Goal: Information Seeking & Learning: Learn about a topic

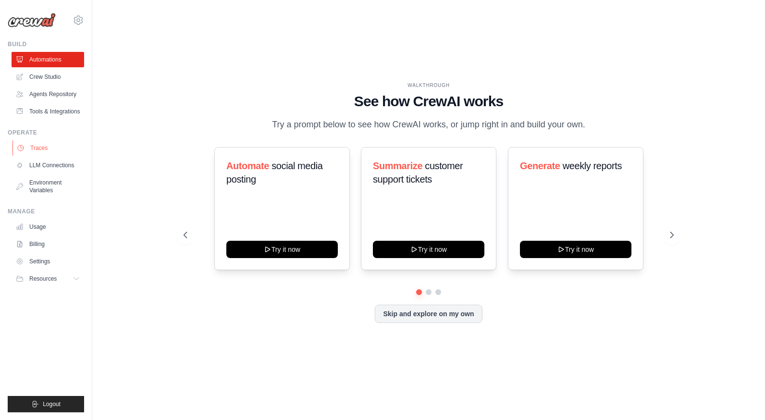
click at [36, 146] on link "Traces" at bounding box center [48, 147] width 73 height 15
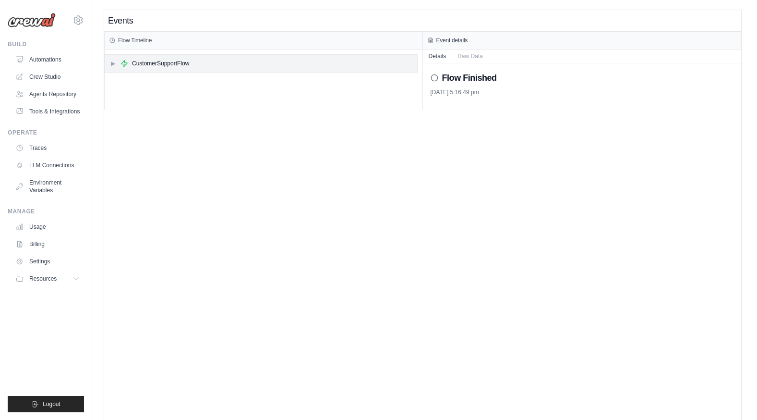
click at [117, 59] on div "▶ CustomerSupportFlow" at bounding box center [261, 63] width 312 height 17
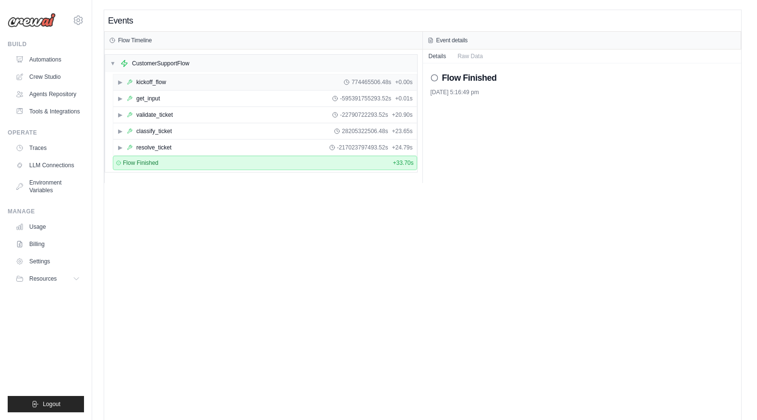
click at [124, 87] on div "▶ kickoff_flow 774465506.48s + 0.00s" at bounding box center [265, 81] width 304 height 15
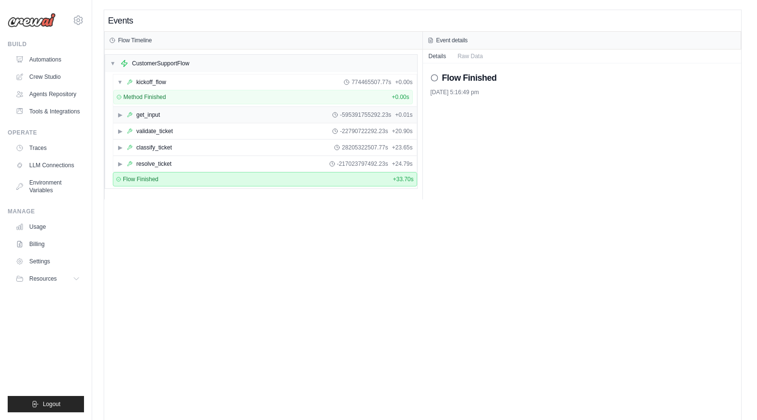
click at [145, 112] on div "get_input" at bounding box center [148, 115] width 24 height 8
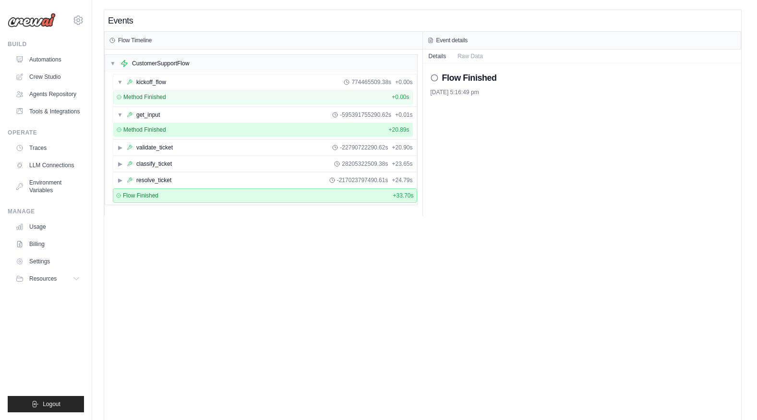
click at [190, 132] on div "Method Finished + 20.89s" at bounding box center [263, 130] width 293 height 8
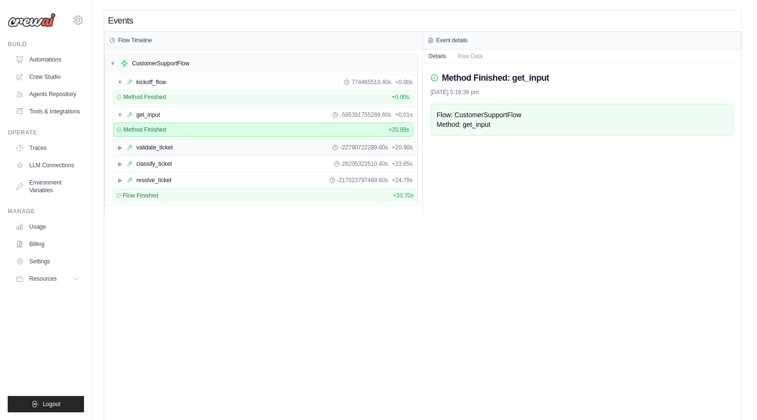
click at [192, 142] on div "▶ validate_ticket -22790722289.60s + 20.90s" at bounding box center [265, 147] width 304 height 15
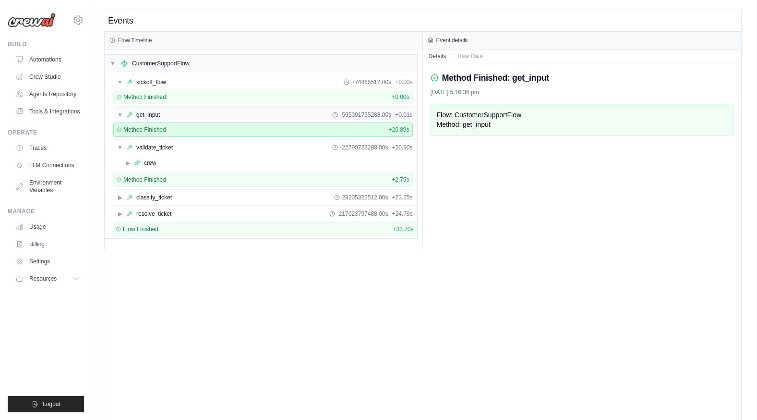
click at [121, 114] on span "▼" at bounding box center [120, 115] width 6 height 8
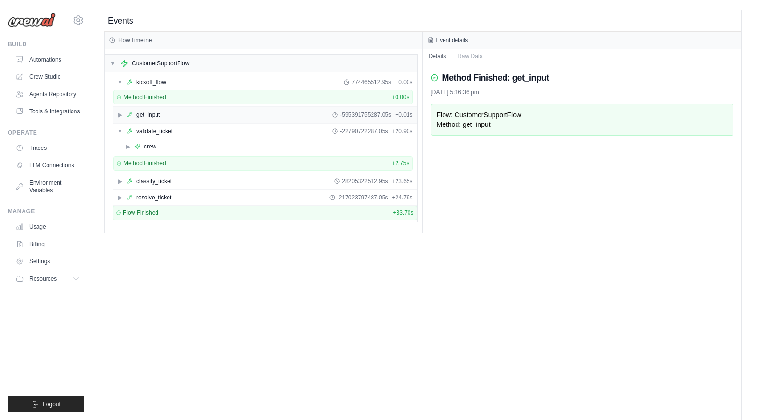
click at [121, 114] on span "▶" at bounding box center [120, 115] width 6 height 8
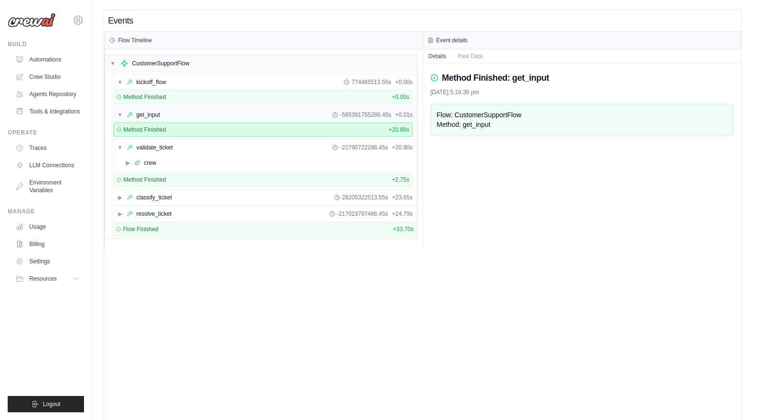
click at [121, 114] on span "▼" at bounding box center [120, 115] width 6 height 8
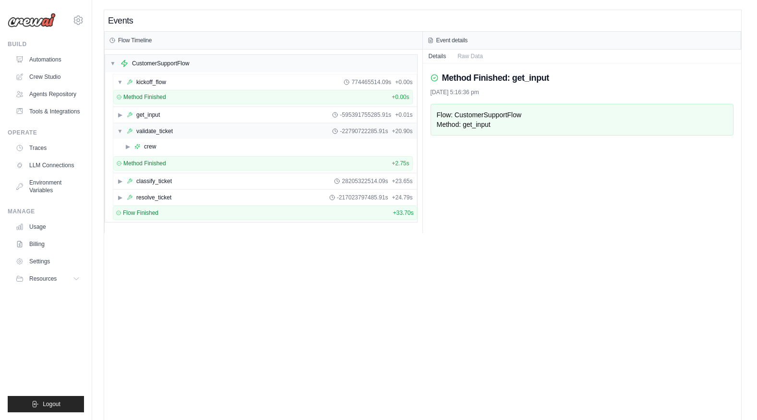
click at [160, 138] on div "▼ validate_ticket -22790722285.91s + 20.90s" at bounding box center [265, 130] width 304 height 15
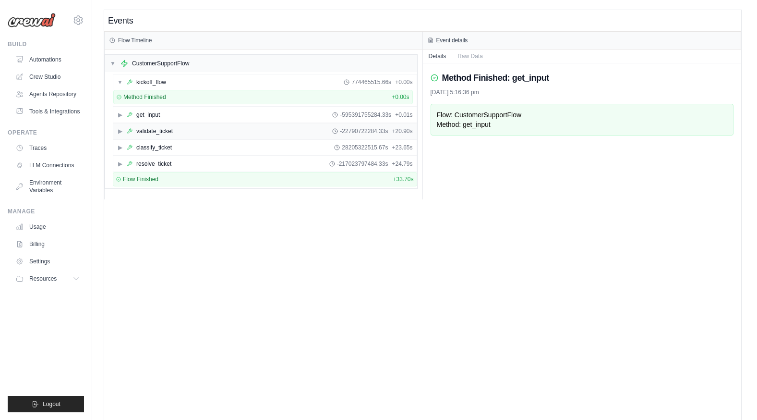
click at [143, 128] on div "validate_ticket" at bounding box center [154, 131] width 36 height 8
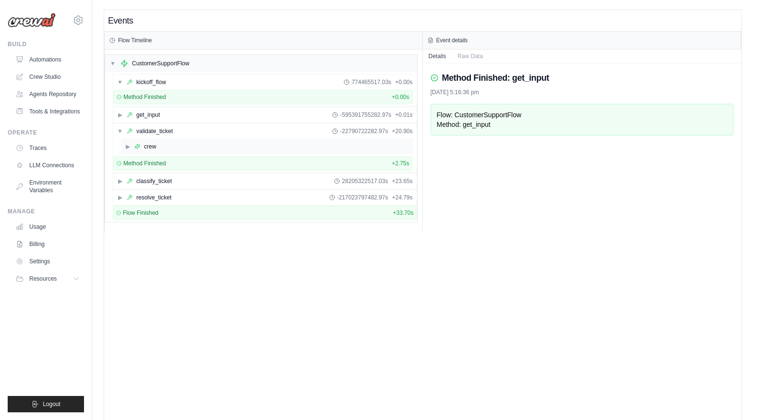
click at [163, 143] on div "▶ crew" at bounding box center [267, 146] width 292 height 15
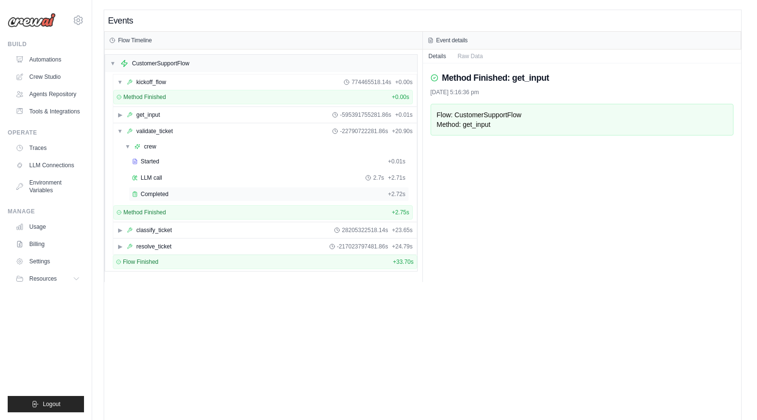
click at [168, 193] on span "Completed" at bounding box center [155, 194] width 28 height 8
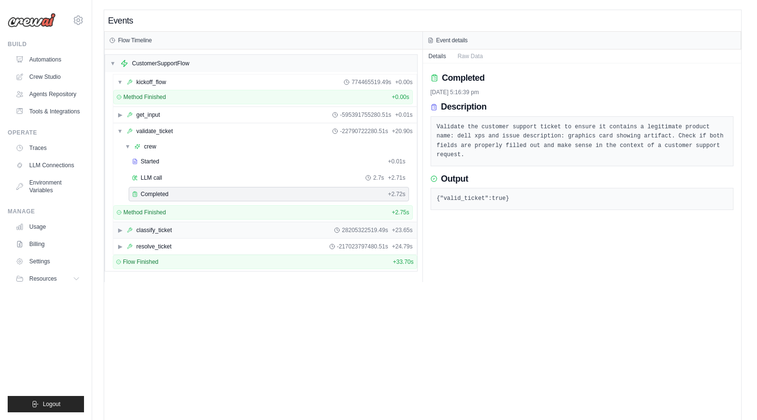
click at [122, 229] on span "▶" at bounding box center [120, 230] width 6 height 8
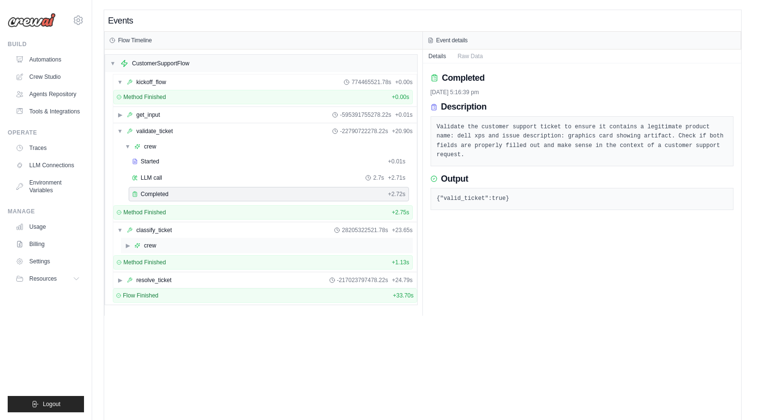
click at [170, 252] on div "▶ crew" at bounding box center [267, 245] width 292 height 15
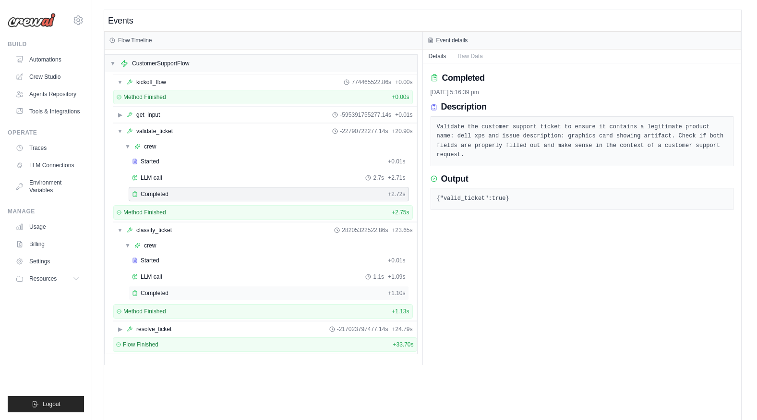
click at [172, 286] on div "Completed + 1.10s" at bounding box center [269, 293] width 280 height 14
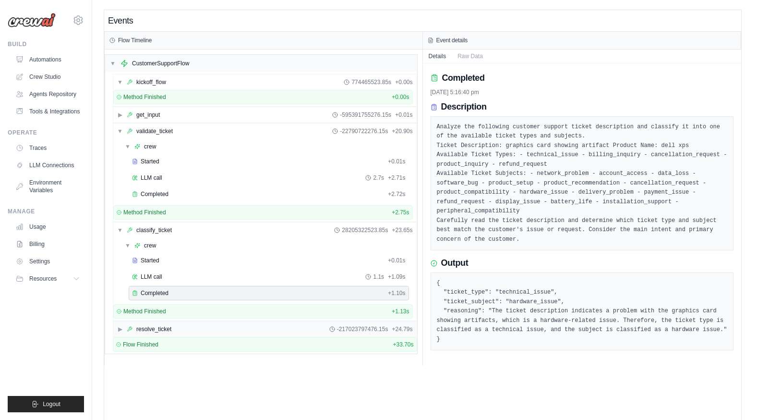
click at [122, 327] on span "▶" at bounding box center [120, 329] width 6 height 8
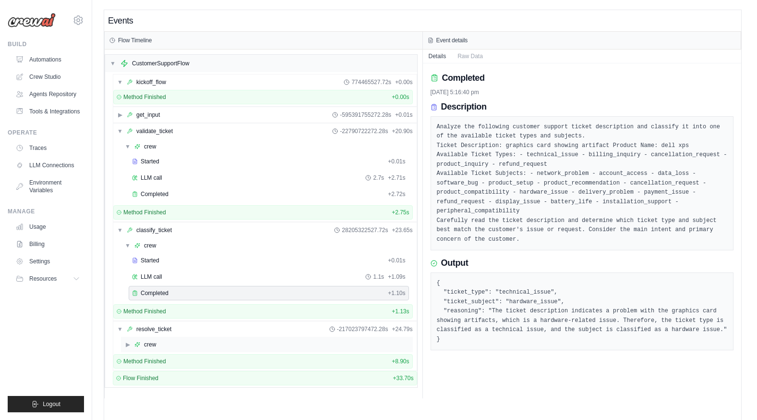
click at [134, 342] on div "▶ crew" at bounding box center [140, 344] width 31 height 8
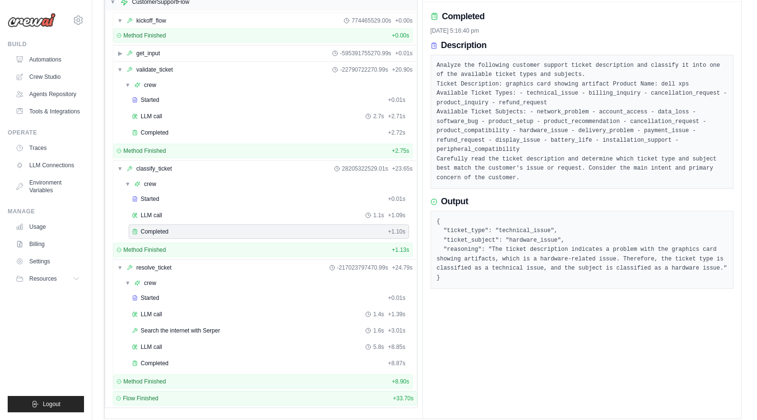
scroll to position [70, 0]
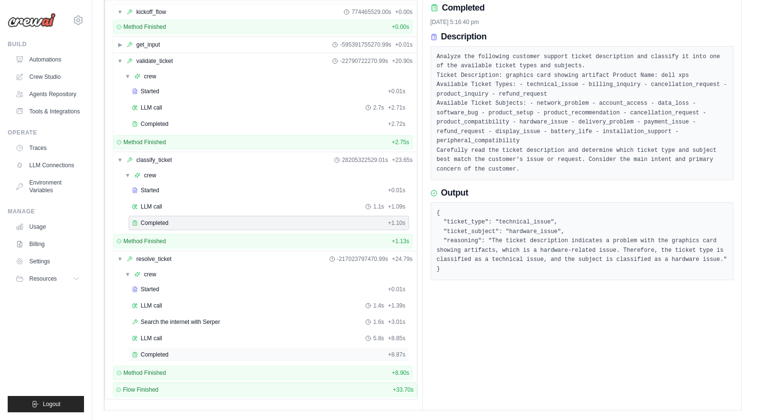
click at [214, 353] on div "Completed" at bounding box center [258, 355] width 252 height 8
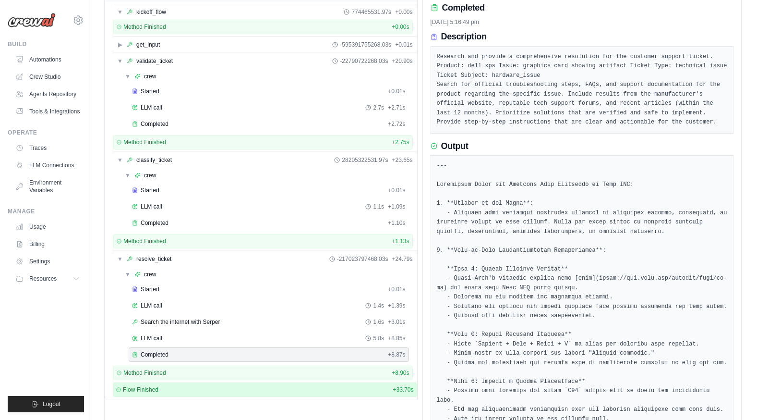
click at [246, 384] on div "Flow Finished + 33.70s" at bounding box center [265, 389] width 304 height 14
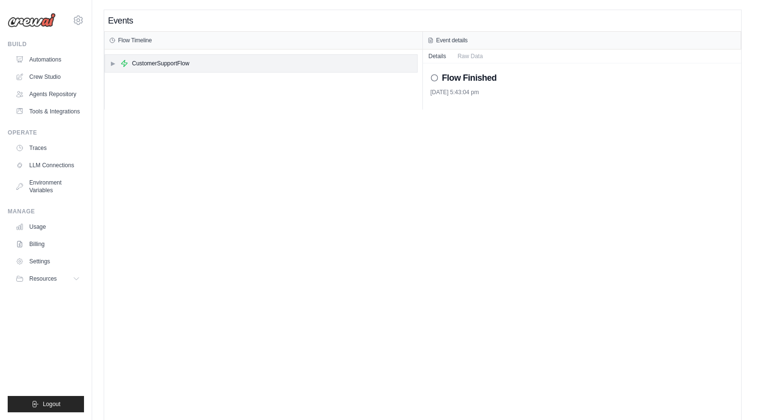
click at [121, 62] on icon at bounding box center [125, 64] width 8 height 8
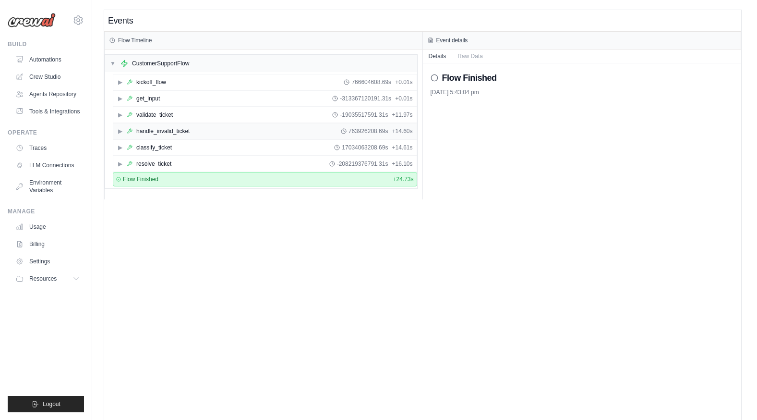
click at [189, 135] on div "▶ handle_invalid_ticket 763926208.69s + 14.60s" at bounding box center [265, 130] width 304 height 15
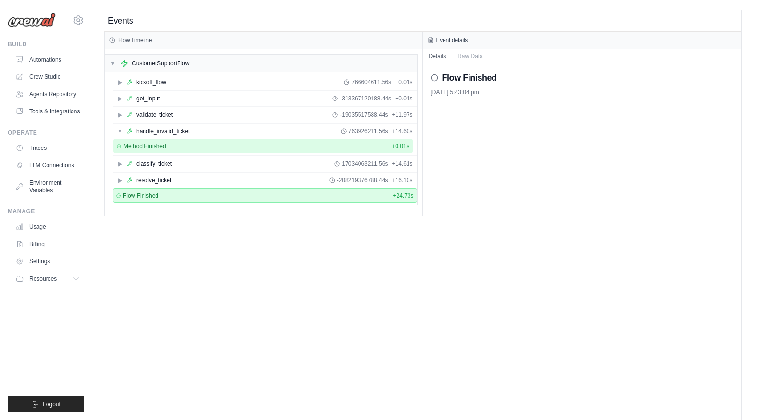
click at [153, 150] on div "Method Finished + 0.01s" at bounding box center [263, 146] width 300 height 14
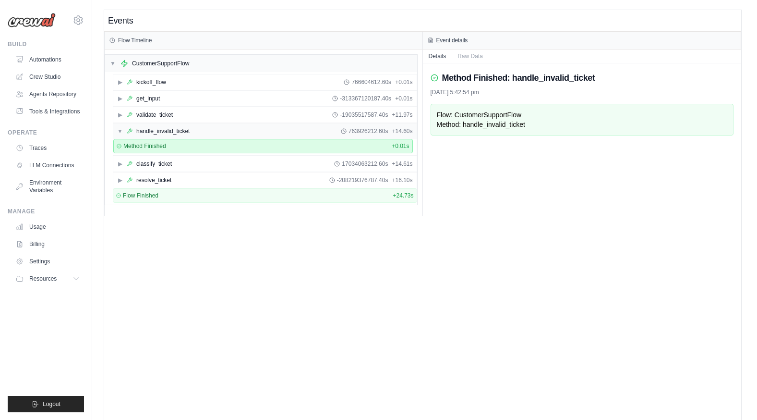
click at [115, 129] on div "▼ handle_invalid_ticket 763926212.60s + 14.60s" at bounding box center [265, 130] width 304 height 15
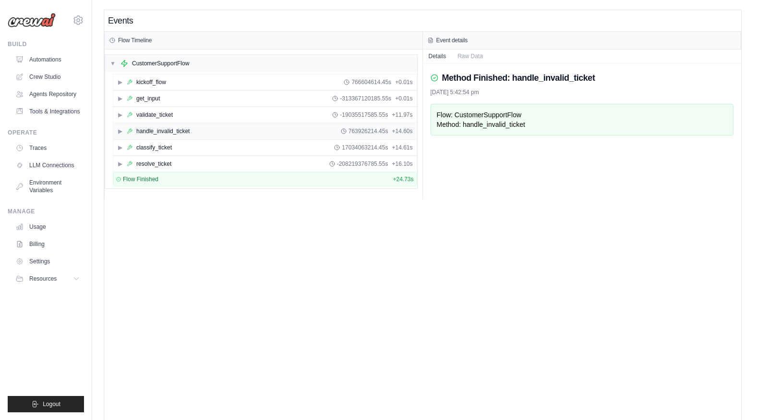
click at [115, 129] on div "▶ handle_invalid_ticket 763926214.45s + 14.60s" at bounding box center [265, 130] width 304 height 15
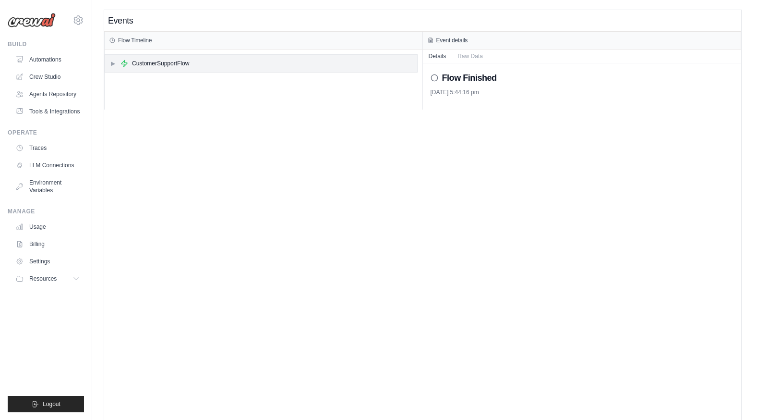
click at [116, 62] on div "▶ CustomerSupportFlow" at bounding box center [149, 64] width 79 height 8
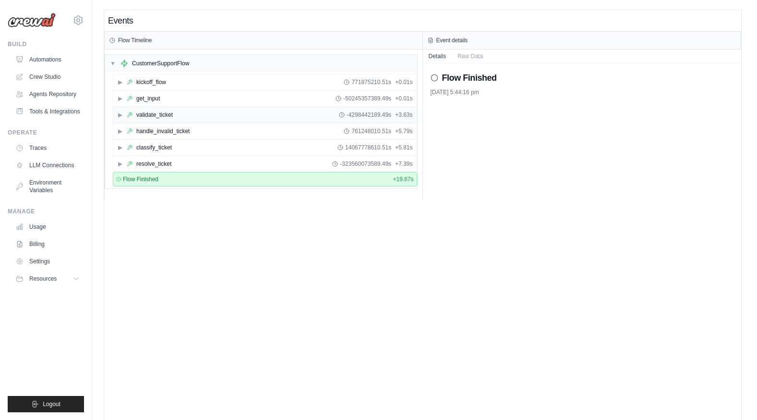
click at [128, 115] on icon at bounding box center [130, 115] width 6 height 6
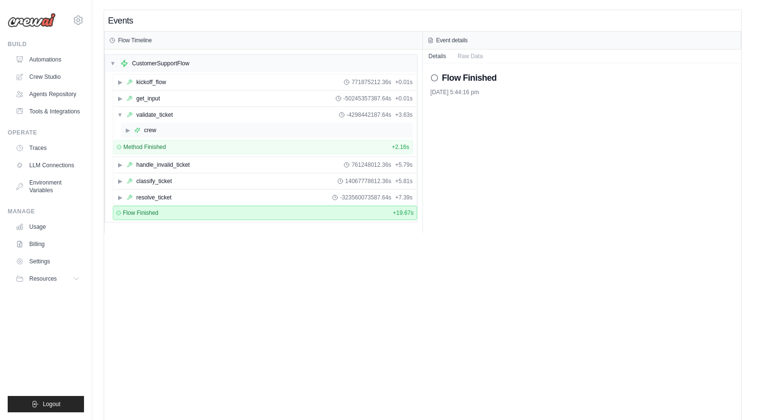
click at [129, 132] on span "▶" at bounding box center [128, 130] width 6 height 8
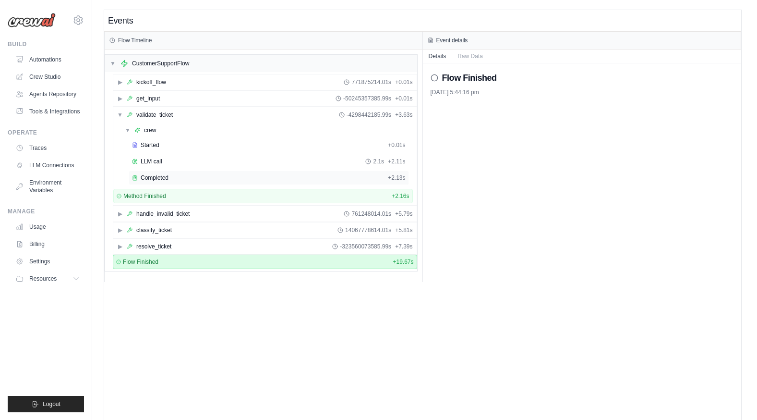
click at [175, 173] on div "Completed + 2.13s" at bounding box center [269, 177] width 280 height 14
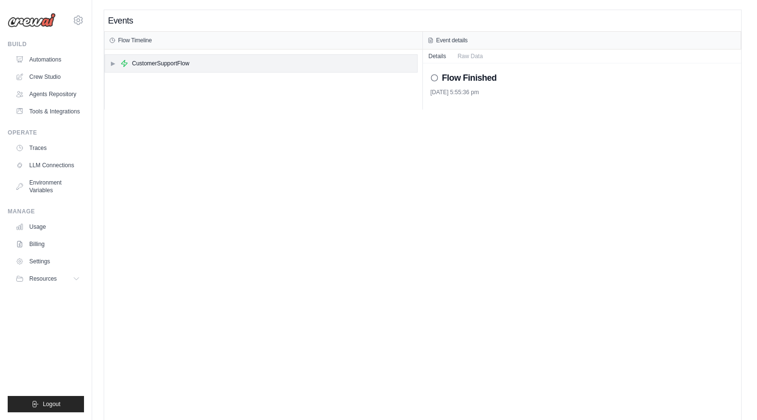
click at [126, 65] on icon at bounding box center [125, 64] width 8 height 8
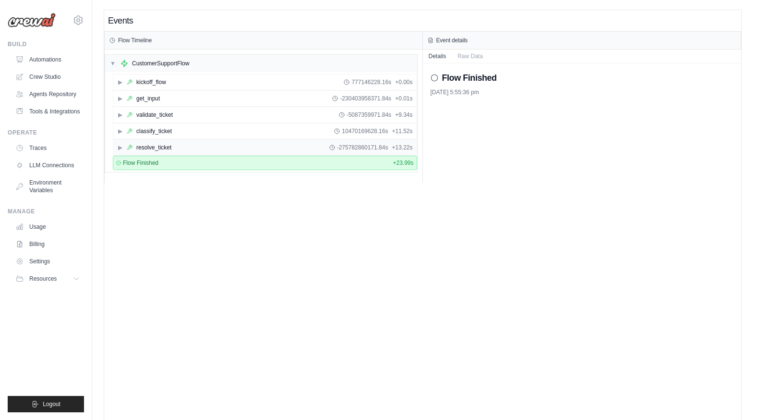
click at [121, 148] on span "▶" at bounding box center [120, 148] width 6 height 8
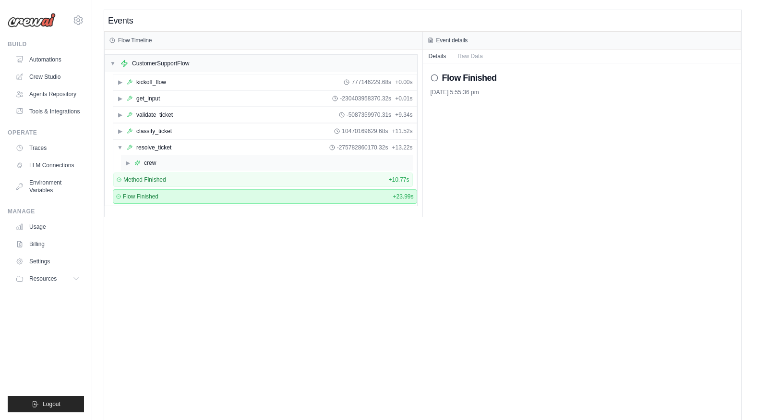
click at [162, 162] on div "▶ crew" at bounding box center [267, 162] width 292 height 15
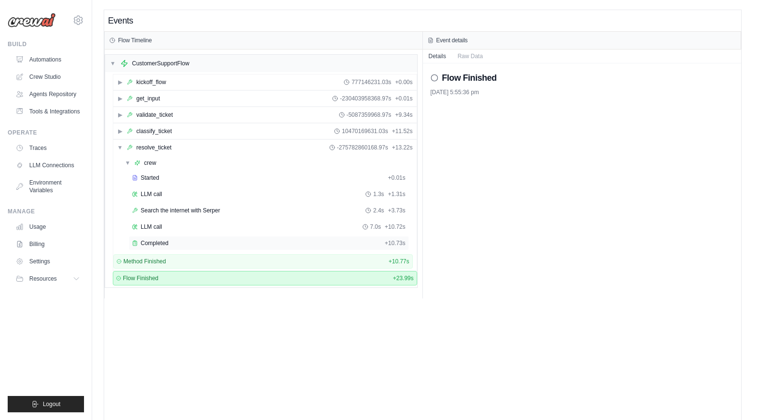
click at [162, 236] on div "Completed + 10.73s" at bounding box center [269, 243] width 280 height 14
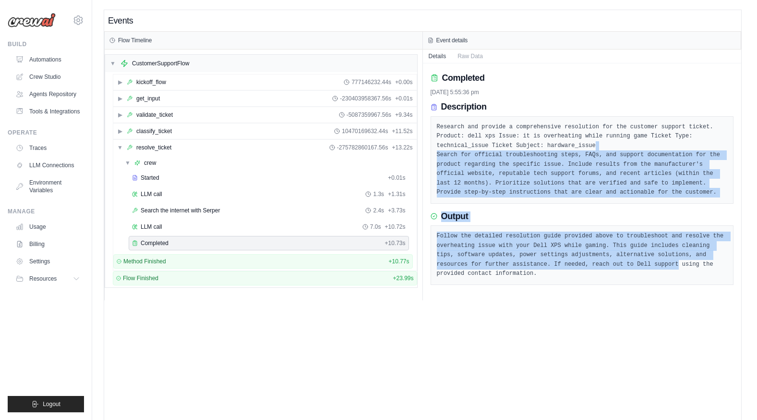
drag, startPoint x: 649, startPoint y: 147, endPoint x: 613, endPoint y: 265, distance: 123.2
click at [613, 265] on div "Completed 15/10/2025, 5:55:36 pm Description Research and provide a comprehensi…" at bounding box center [582, 181] width 319 height 237
click at [613, 265] on pre "Follow the detailed resolution guide provided above to troubleshoot and resolve…" at bounding box center [582, 254] width 291 height 47
click at [601, 178] on pre "Research and provide a comprehensive resolution for the customer support ticket…" at bounding box center [582, 159] width 291 height 75
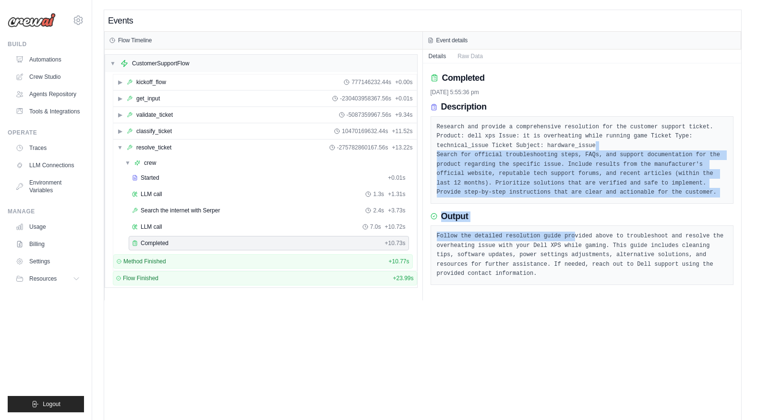
drag, startPoint x: 559, startPoint y: 146, endPoint x: 564, endPoint y: 231, distance: 85.2
click at [564, 231] on div "Completed 15/10/2025, 5:55:36 pm Description Research and provide a comprehensi…" at bounding box center [582, 181] width 319 height 237
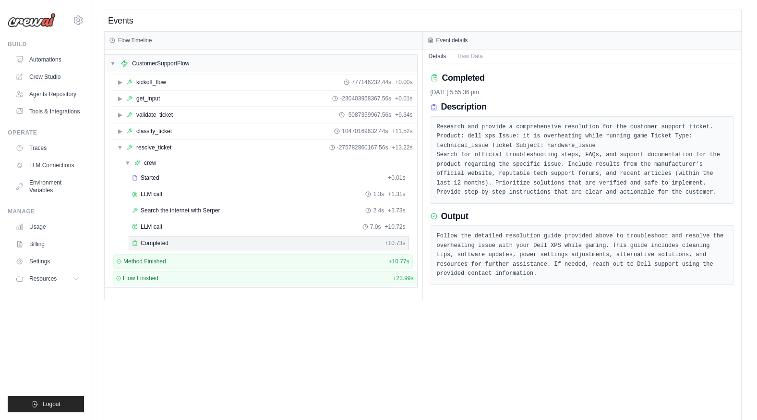
drag, startPoint x: 564, startPoint y: 231, endPoint x: 549, endPoint y: 258, distance: 30.3
click at [549, 258] on pre "Follow the detailed resolution guide provided above to troubleshoot and resolve…" at bounding box center [582, 254] width 291 height 47
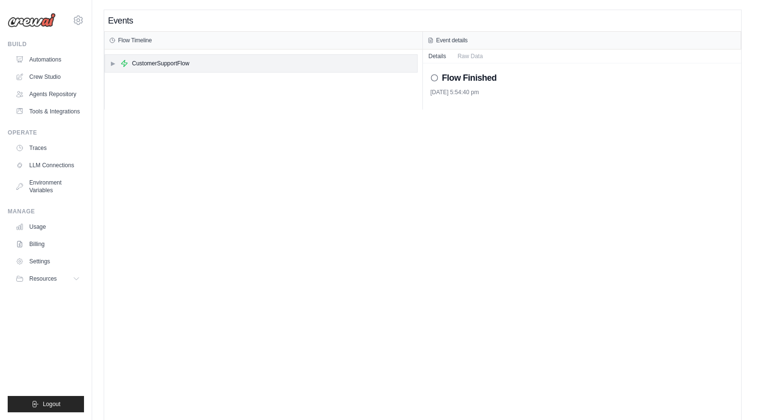
click at [115, 61] on span "▶" at bounding box center [113, 64] width 6 height 8
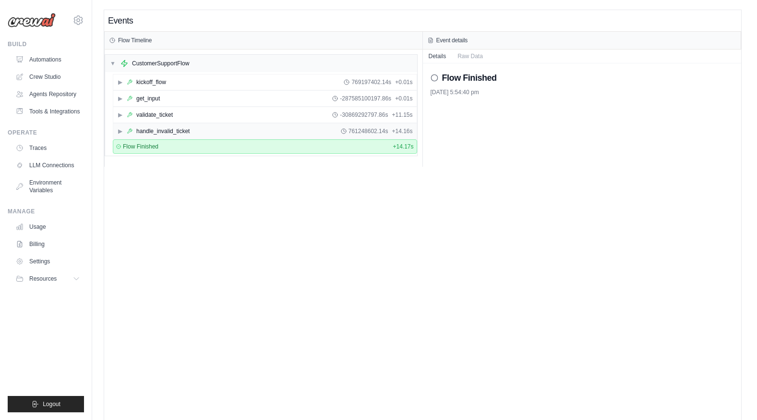
click at [116, 133] on div "▶ handle_invalid_ticket 761248602.14s + 14.16s" at bounding box center [265, 130] width 304 height 15
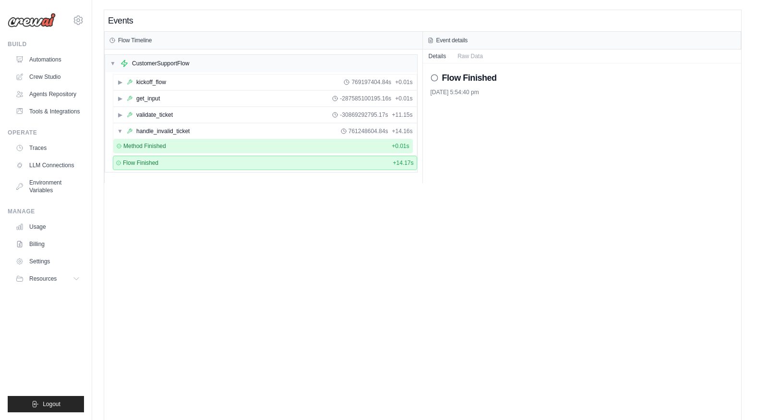
click at [123, 145] on span "Method Finished" at bounding box center [144, 146] width 43 height 8
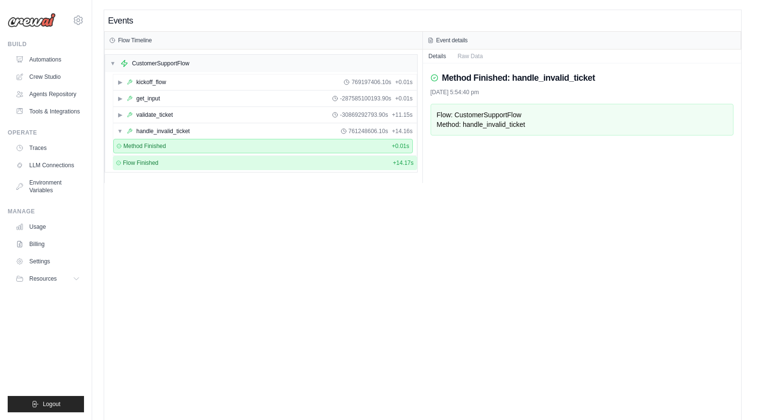
click at [148, 156] on div "Flow Finished + 14.17s" at bounding box center [265, 163] width 304 height 14
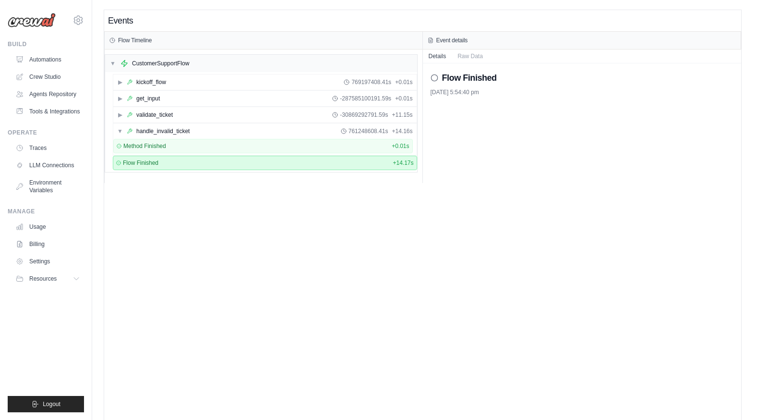
click at [148, 156] on div "Flow Finished + 14.17s" at bounding box center [265, 163] width 304 height 14
click at [121, 111] on span "▶" at bounding box center [120, 115] width 6 height 8
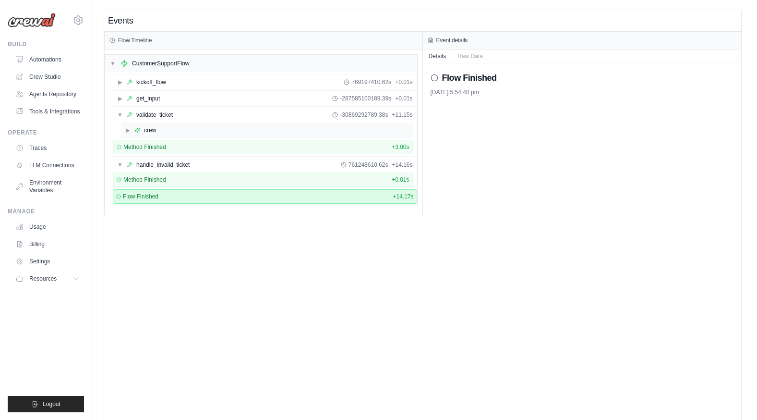
click at [166, 134] on div "▶ crew" at bounding box center [267, 129] width 292 height 15
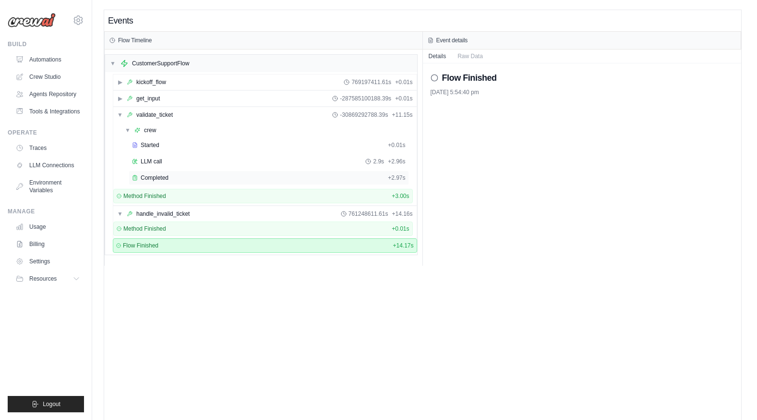
click at [183, 176] on div "Completed" at bounding box center [258, 178] width 252 height 8
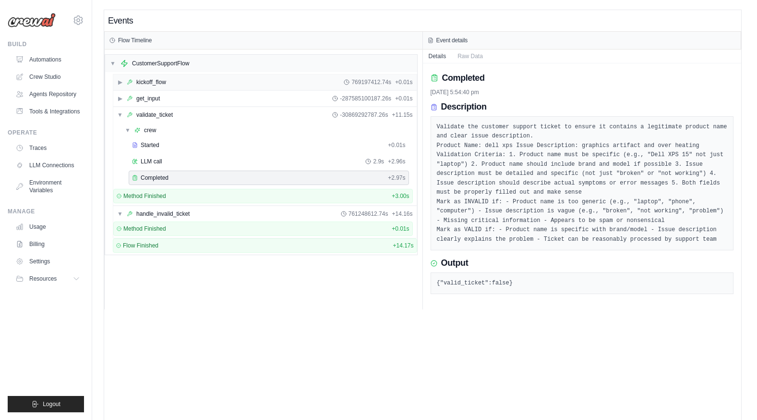
click at [153, 88] on div "▶ kickoff_flow 769197412.74s + 0.01s" at bounding box center [265, 81] width 304 height 15
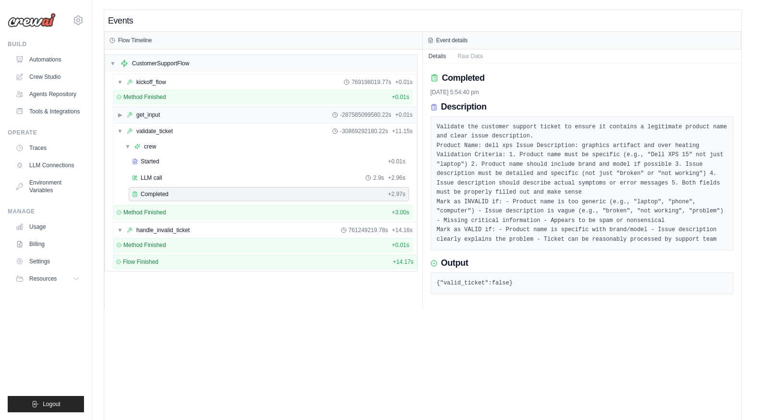
click at [151, 112] on div "get_input" at bounding box center [148, 115] width 24 height 8
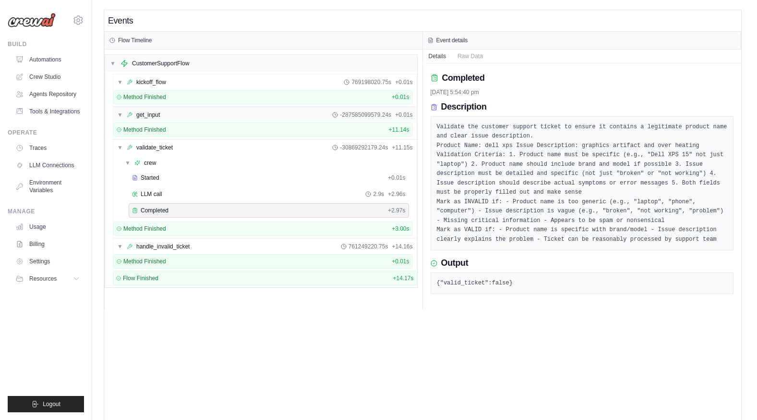
click at [237, 122] on div "▼ get_input -287585099579.24s + 0.01s" at bounding box center [265, 114] width 304 height 15
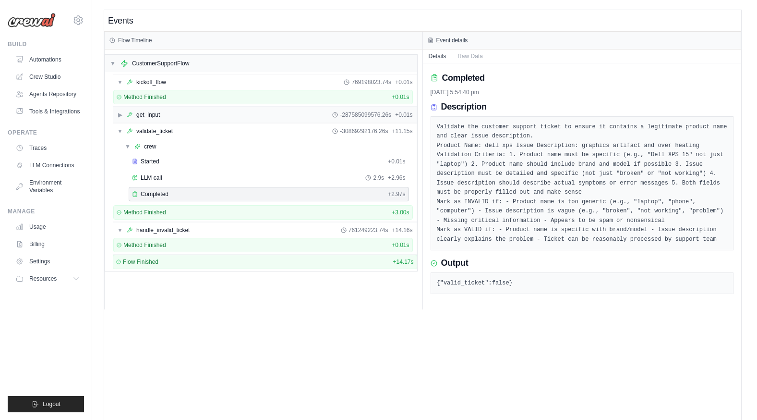
click at [237, 112] on div "▶ get_input -287585099576.26s + 0.01s" at bounding box center [265, 114] width 304 height 15
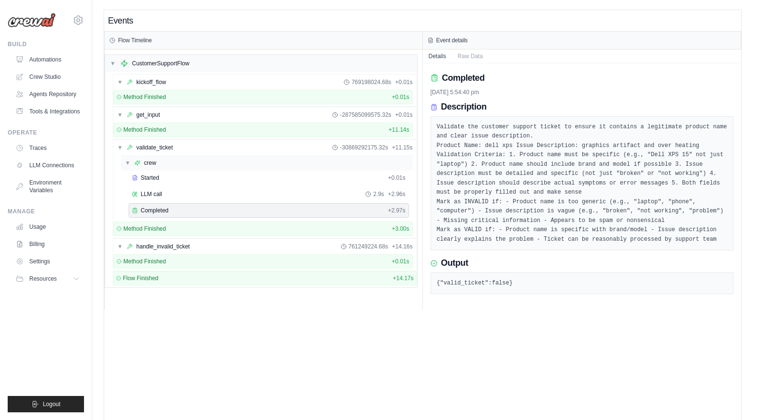
click at [154, 161] on div "crew" at bounding box center [150, 163] width 12 height 8
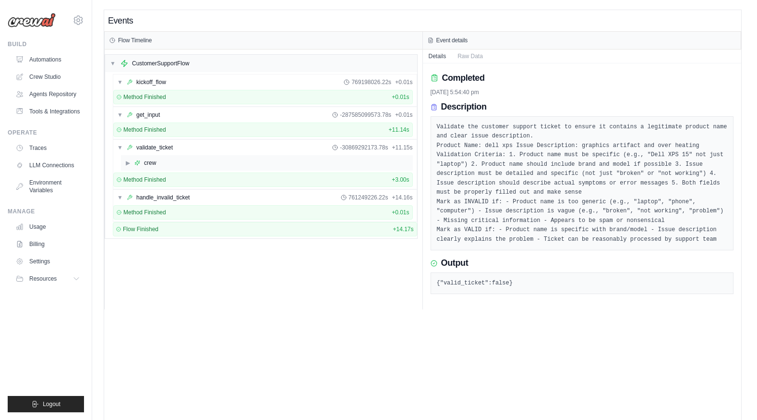
click at [155, 161] on div "crew" at bounding box center [150, 163] width 12 height 8
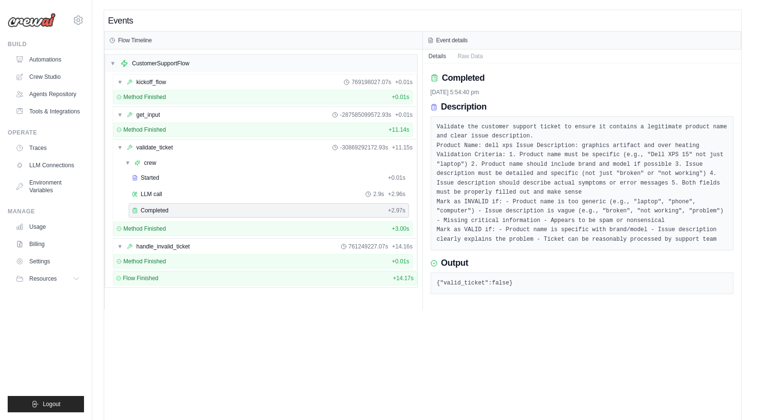
click at [163, 208] on span "Completed" at bounding box center [155, 211] width 28 height 8
click at [648, 158] on pre "Validate the customer support ticket to ensure it contains a legitimate product…" at bounding box center [582, 183] width 291 height 122
click at [550, 159] on pre "Validate the customer support ticket to ensure it contains a legitimate product…" at bounding box center [582, 183] width 291 height 122
click at [161, 248] on div "handle_invalid_ticket" at bounding box center [162, 247] width 53 height 8
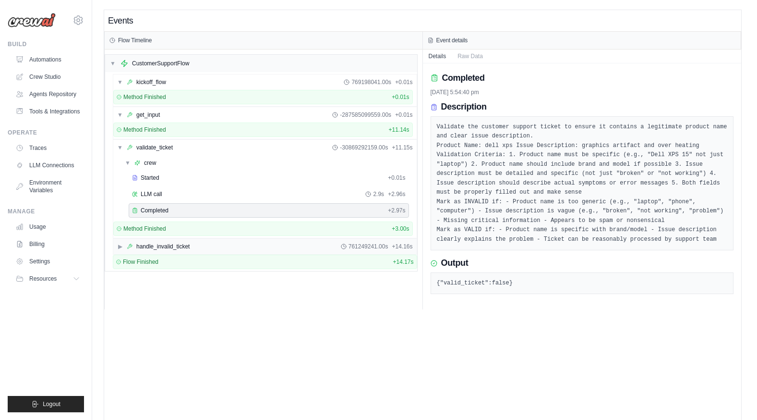
click at [161, 248] on div "handle_invalid_ticket" at bounding box center [162, 247] width 53 height 8
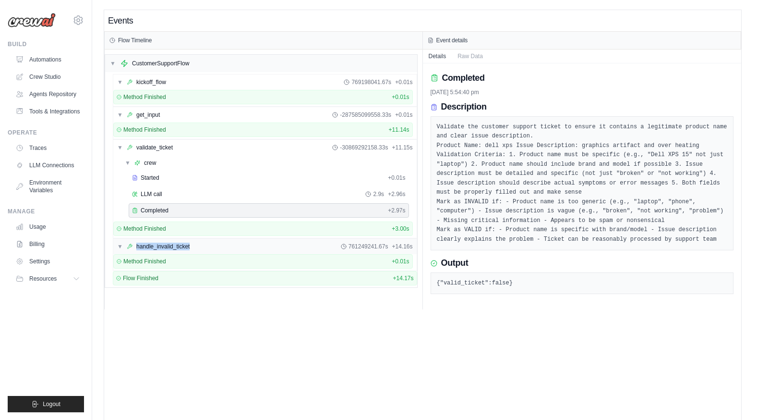
click at [161, 248] on div "handle_invalid_ticket" at bounding box center [162, 247] width 53 height 8
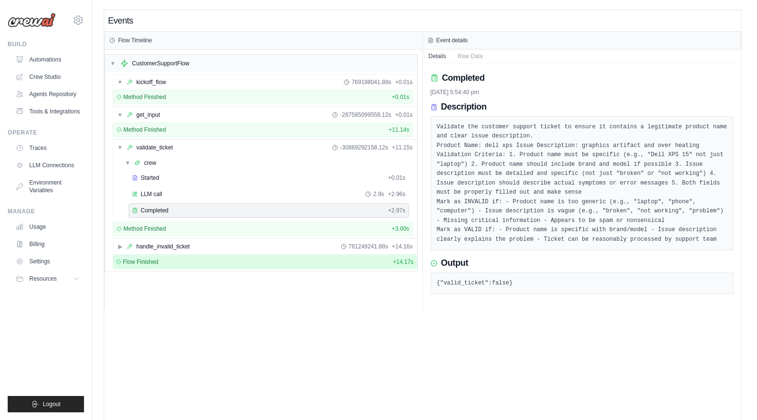
drag, startPoint x: 161, startPoint y: 248, endPoint x: 215, endPoint y: 268, distance: 57.4
click at [215, 268] on div "Flow Finished + 14.17s" at bounding box center [265, 262] width 304 height 14
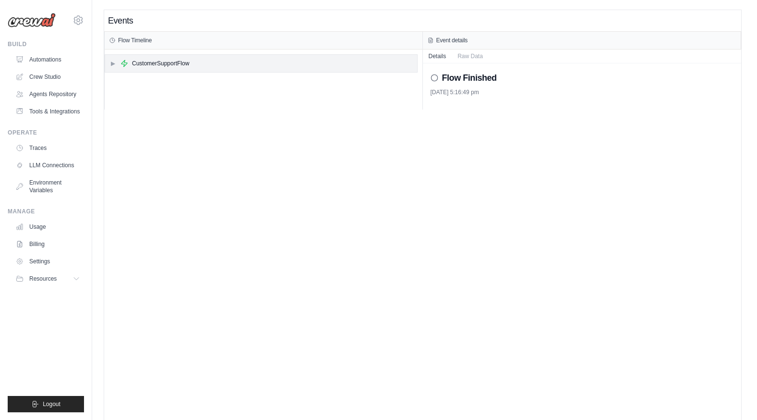
click at [143, 68] on div "▶ CustomerSupportFlow" at bounding box center [261, 63] width 312 height 17
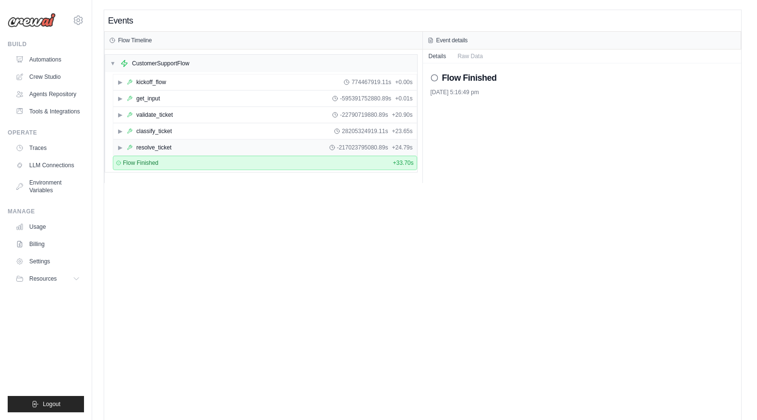
click at [128, 142] on div "▶ resolve_ticket -217023795080.89s + 24.79s" at bounding box center [265, 147] width 304 height 15
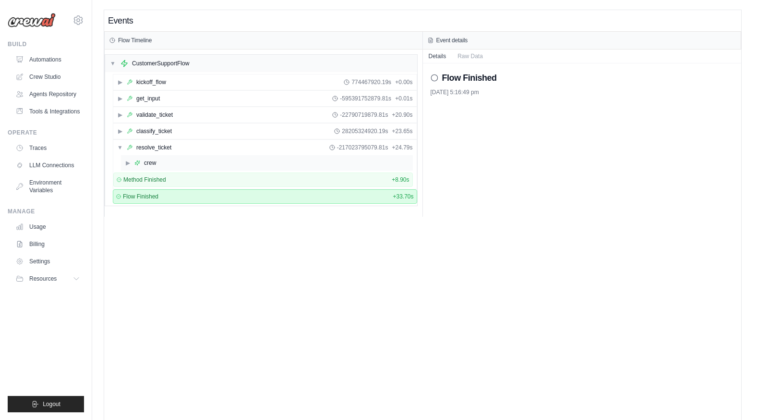
click at [182, 167] on div "▶ crew" at bounding box center [267, 162] width 292 height 15
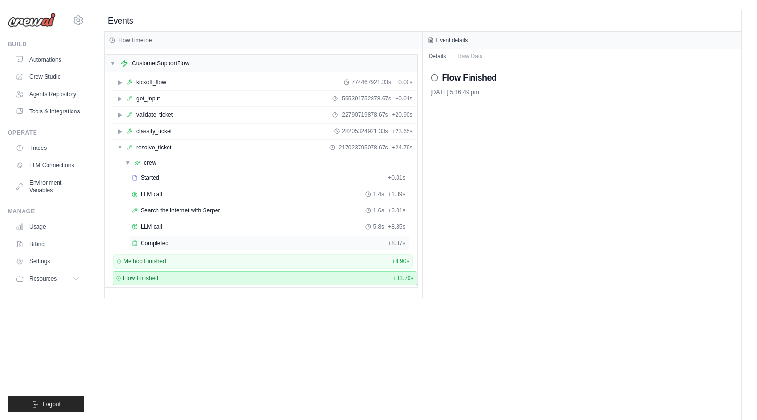
click at [179, 242] on div "Completed" at bounding box center [258, 243] width 252 height 8
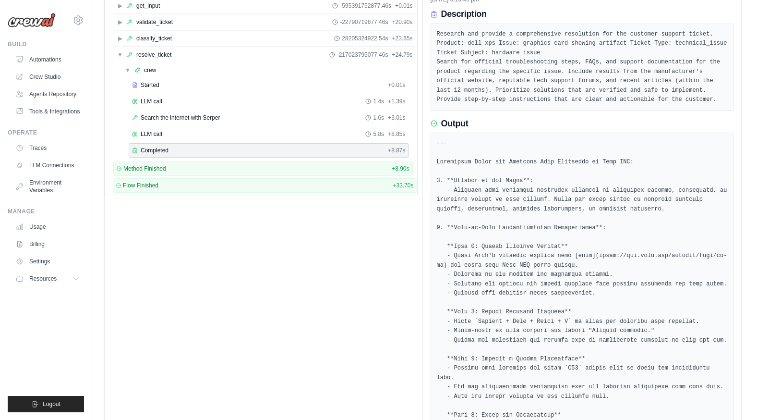
scroll to position [91, 0]
click at [686, 47] on pre "Research and provide a comprehensive resolution for the customer support ticket…" at bounding box center [582, 68] width 291 height 75
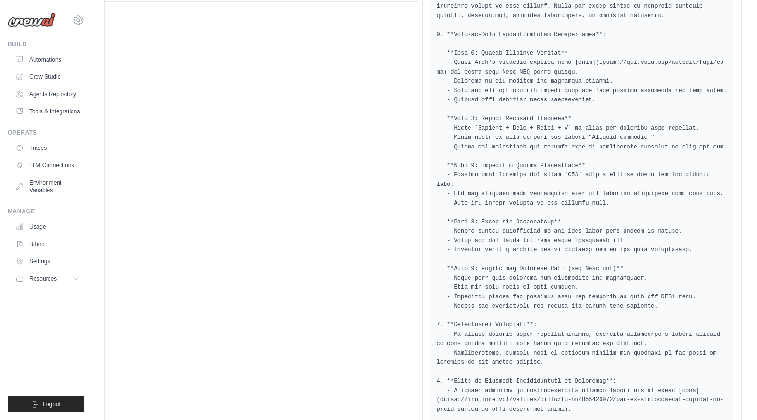
scroll to position [285, 0]
